Goal: Task Accomplishment & Management: Manage account settings

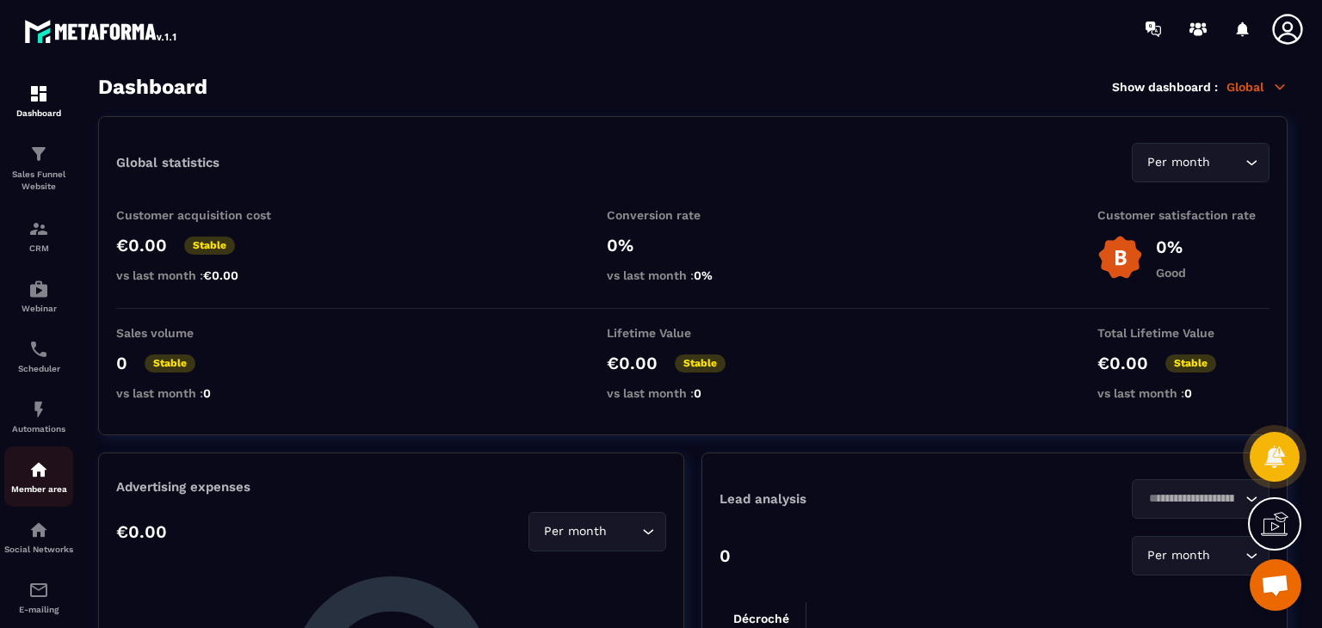
click at [40, 468] on img at bounding box center [38, 470] width 21 height 21
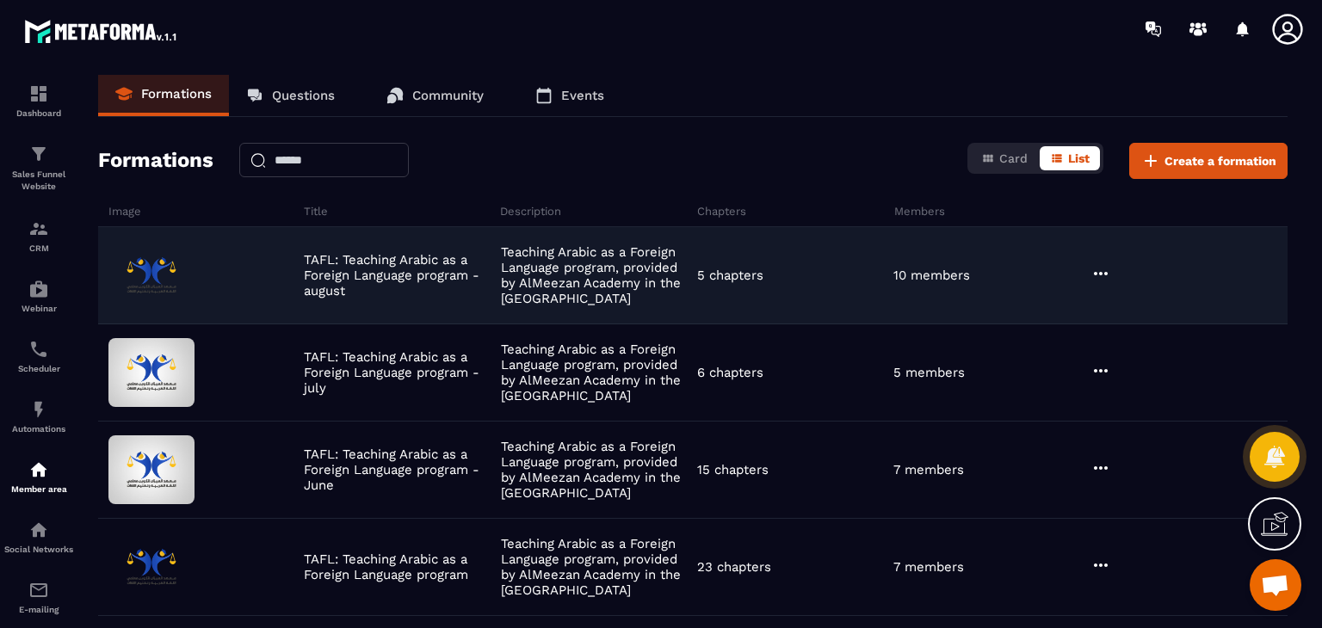
click at [1100, 274] on icon at bounding box center [1101, 273] width 14 height 3
click at [1120, 302] on button "Edit" at bounding box center [1144, 309] width 103 height 31
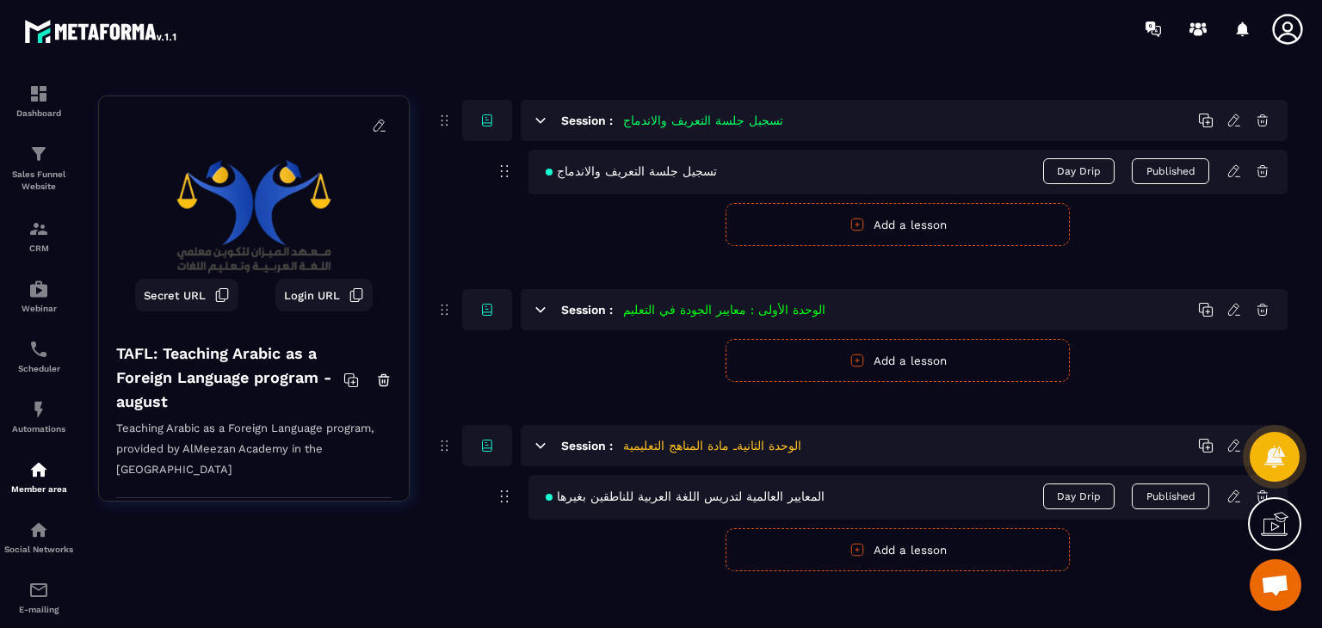
scroll to position [611, 0]
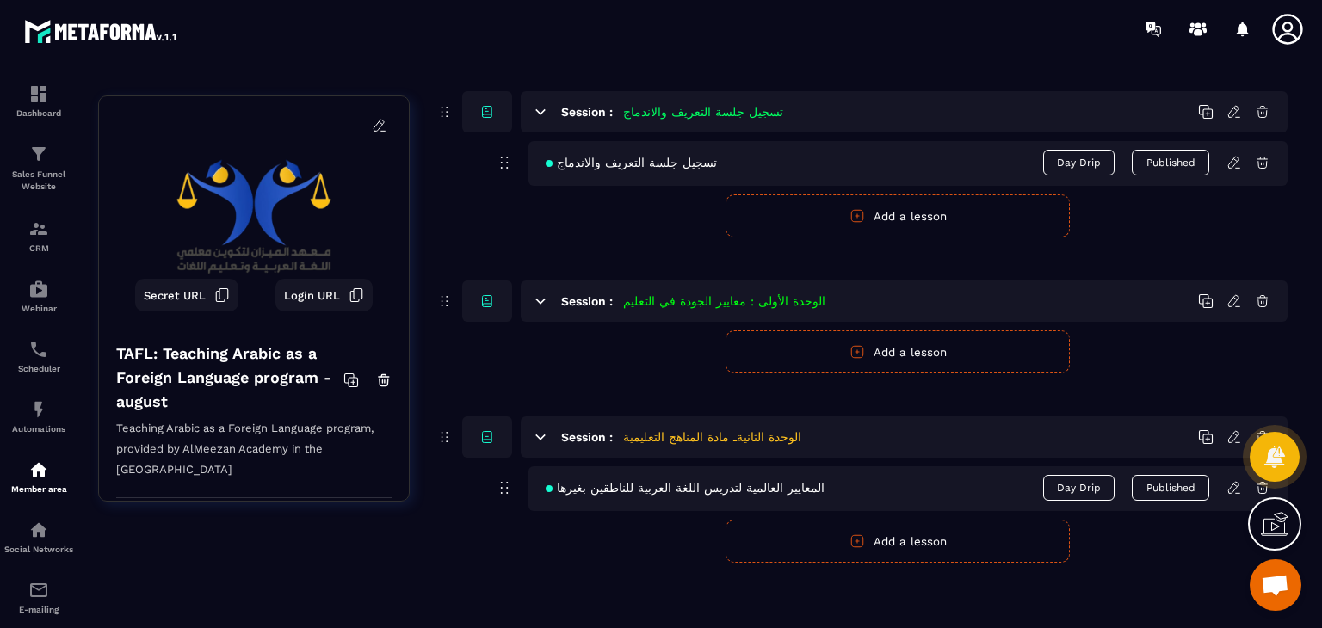
click at [1230, 496] on div "المعايير العالمية لتدريس اللغة العربية للناطقين بغيرها Day Drip Published" at bounding box center [908, 489] width 759 height 45
click at [1233, 488] on icon at bounding box center [1234, 487] width 15 height 15
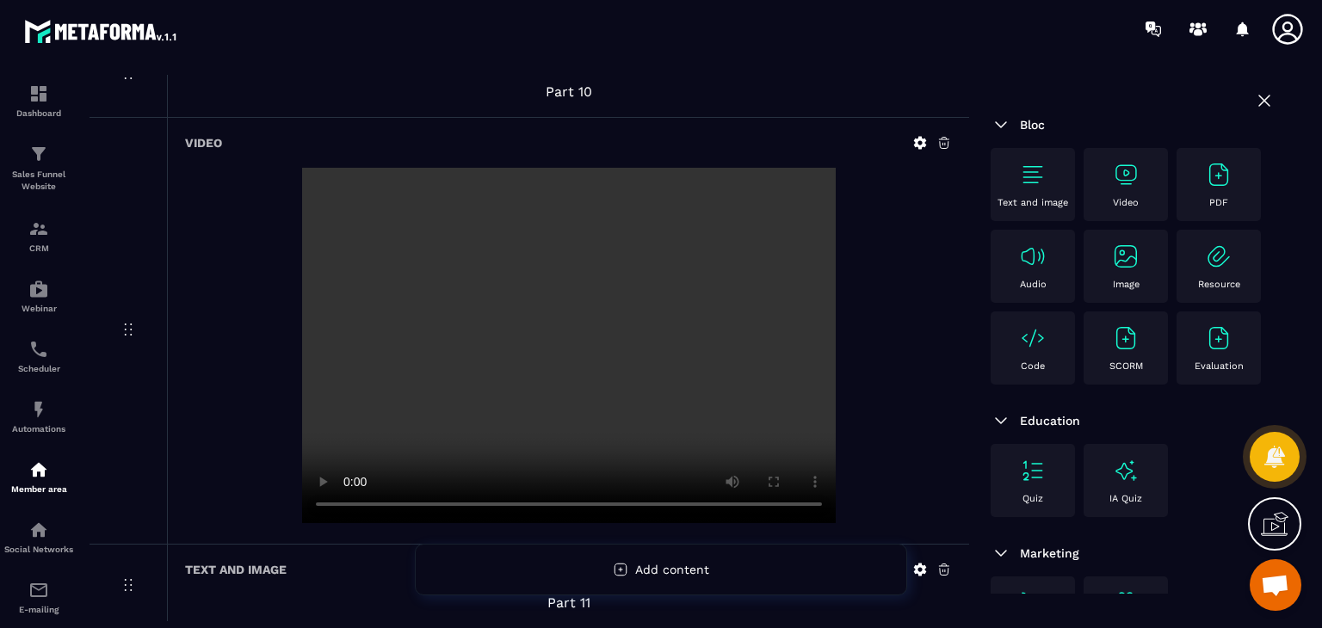
scroll to position [4821, 0]
